Goal: Task Accomplishment & Management: Complete application form

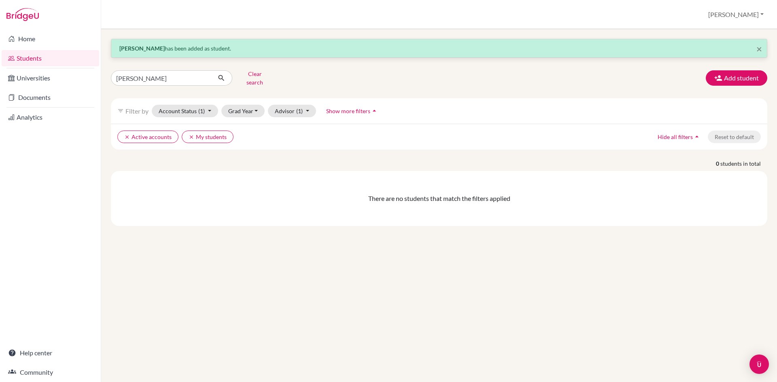
click at [728, 79] on button "Add student" at bounding box center [736, 77] width 61 height 15
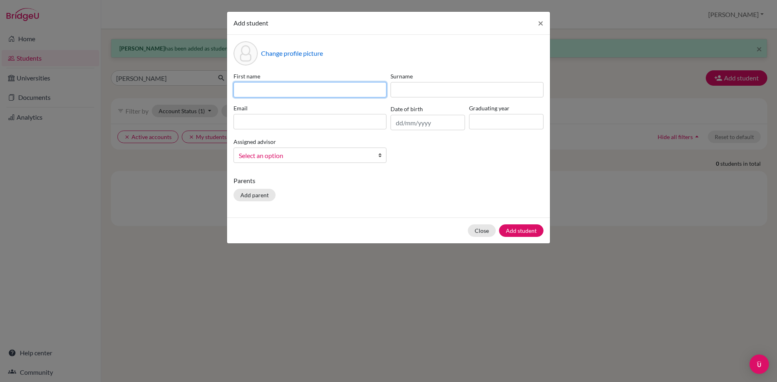
click at [289, 91] on input at bounding box center [309, 89] width 153 height 15
type input "d"
type input "[PERSON_NAME]"
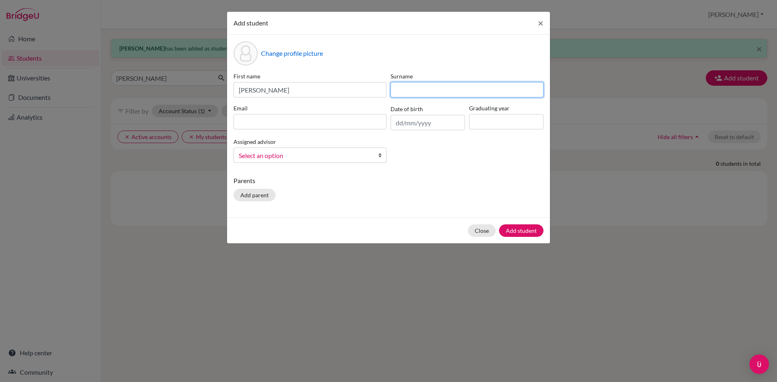
drag, startPoint x: 437, startPoint y: 83, endPoint x: 432, endPoint y: 98, distance: 16.0
click at [432, 98] on div "First name [PERSON_NAME] Surname Email Date of birth Graduating year Assigned a…" at bounding box center [388, 121] width 314 height 98
type input "[PERSON_NAME]"
click at [281, 122] on input at bounding box center [309, 121] width 153 height 15
paste input "[EMAIL_ADDRESS][DOMAIN_NAME]"
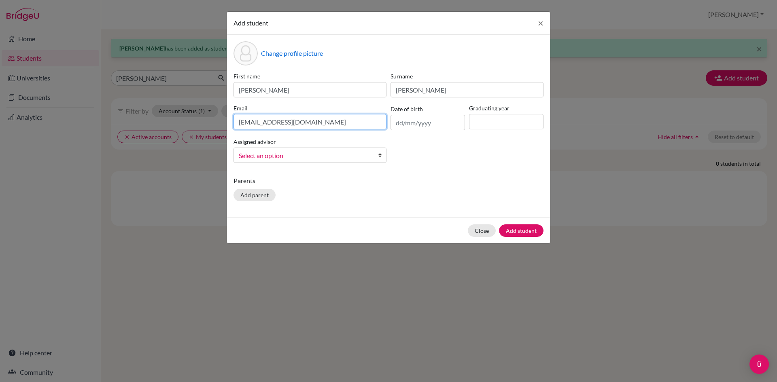
type input "[EMAIL_ADDRESS][DOMAIN_NAME]"
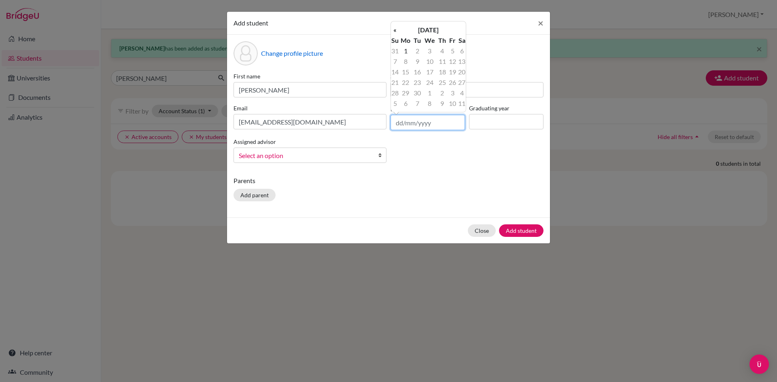
click at [401, 126] on input "text" at bounding box center [427, 122] width 74 height 15
type input "[DATE]"
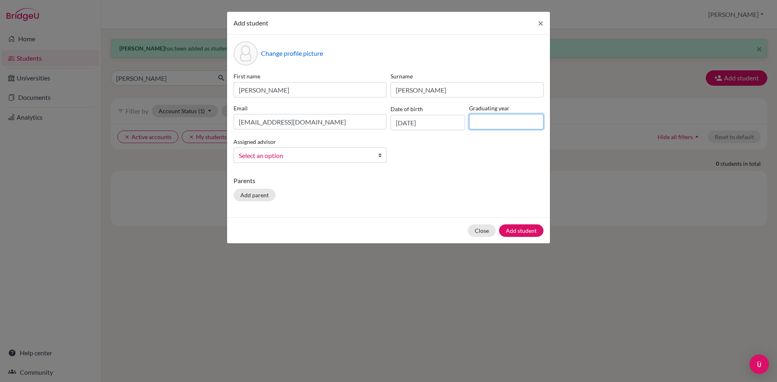
click at [489, 126] on input at bounding box center [506, 121] width 74 height 15
type input "2025"
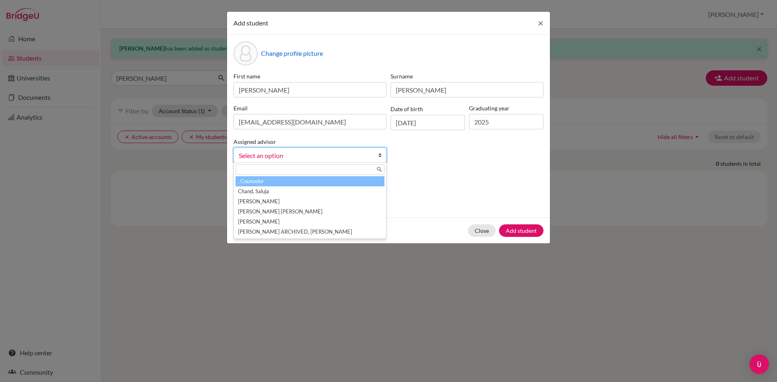
click at [297, 153] on span "Select an option" at bounding box center [305, 156] width 132 height 11
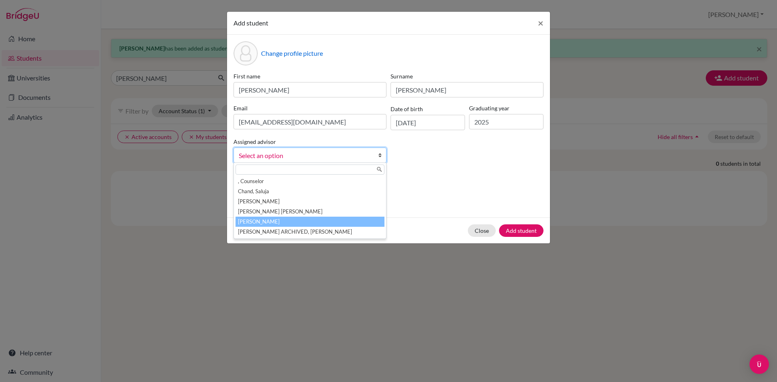
click at [271, 220] on li "[PERSON_NAME]" at bounding box center [309, 222] width 149 height 10
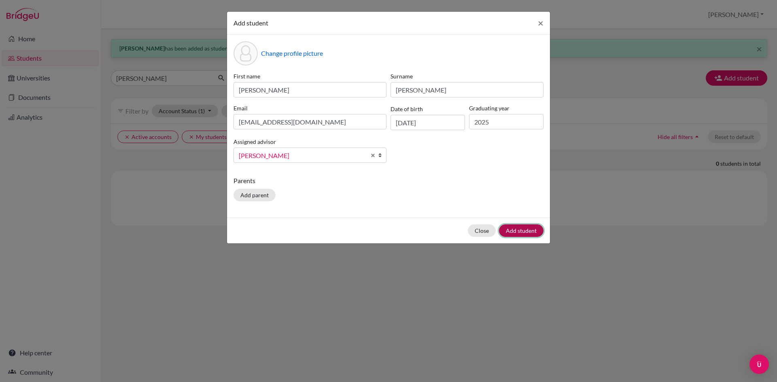
click at [527, 227] on button "Add student" at bounding box center [521, 231] width 45 height 13
